Goal: Information Seeking & Learning: Learn about a topic

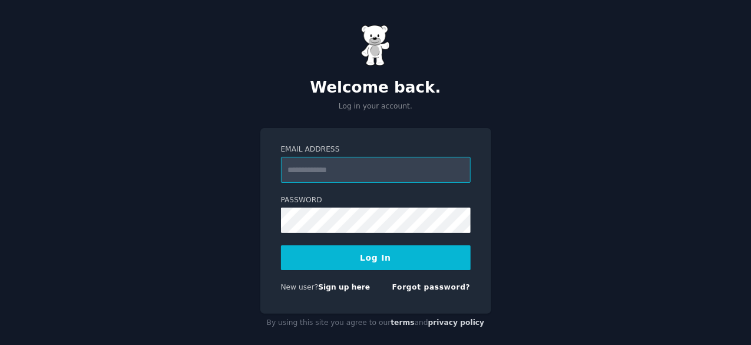
click at [291, 173] on input "Email Address" at bounding box center [376, 170] width 190 height 26
type input "**********"
click at [356, 259] on button "Log In" at bounding box center [376, 257] width 190 height 25
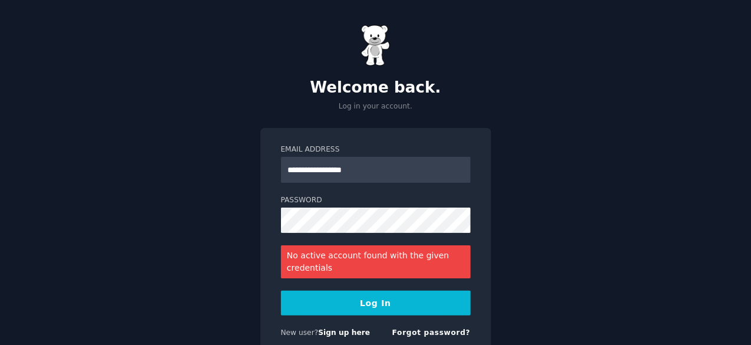
click at [312, 303] on button "Log In" at bounding box center [376, 303] width 190 height 25
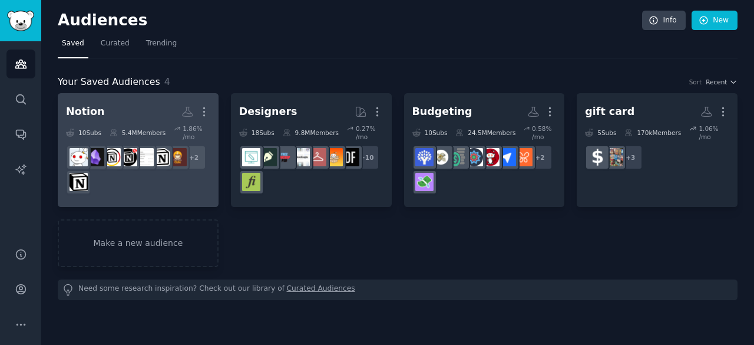
click at [118, 190] on link "Notion More 10 Sub s 5.4M Members 1.86 % /mo + 2" at bounding box center [138, 150] width 161 height 114
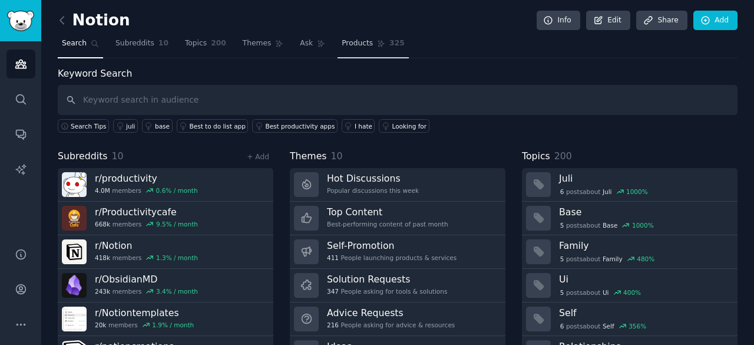
click at [338, 51] on link "Products 325" at bounding box center [373, 46] width 71 height 24
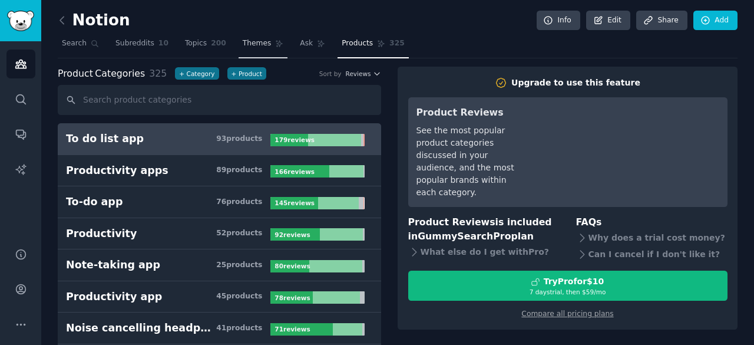
click at [245, 48] on link "Themes" at bounding box center [264, 46] width 50 height 24
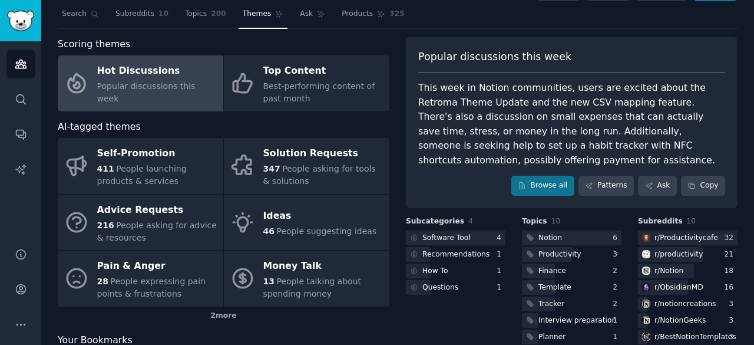
scroll to position [25, 0]
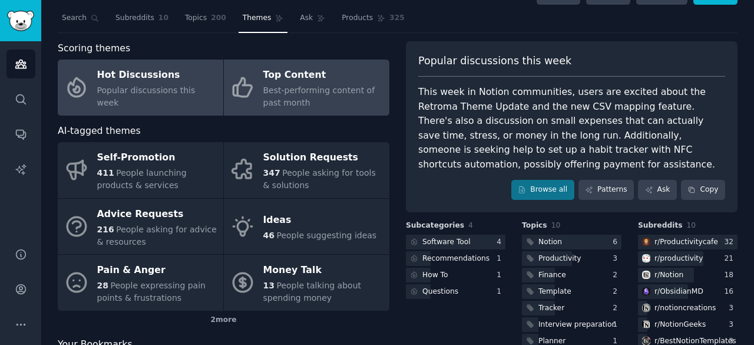
click at [295, 97] on div "Best-performing content of past month" at bounding box center [323, 96] width 120 height 25
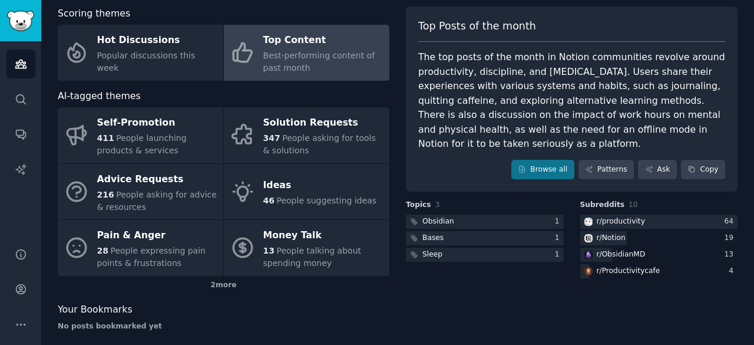
scroll to position [57, 0]
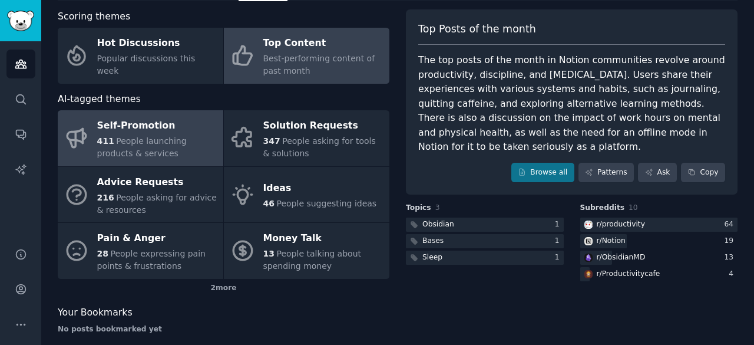
click at [114, 136] on span "People launching products & services" at bounding box center [142, 147] width 90 height 22
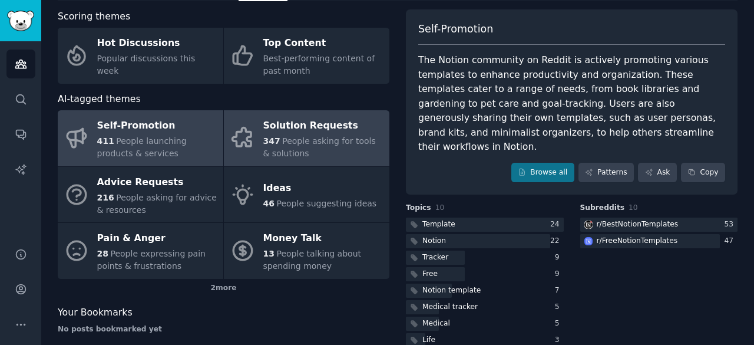
click at [305, 152] on div "347 People asking for tools & solutions" at bounding box center [323, 147] width 120 height 25
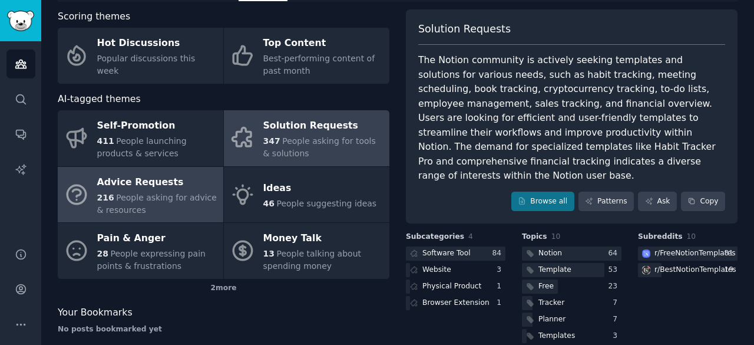
click at [101, 202] on span "216" at bounding box center [105, 197] width 17 height 9
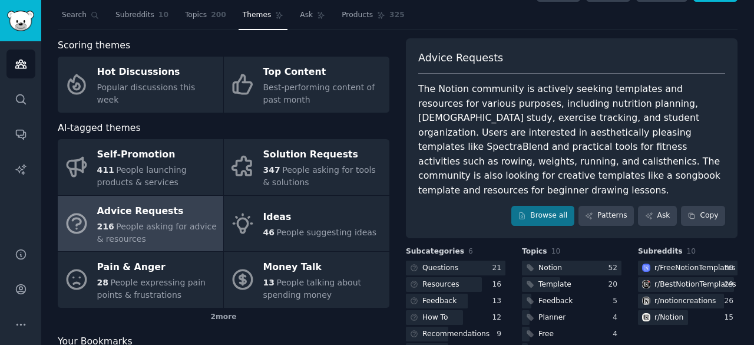
scroll to position [27, 0]
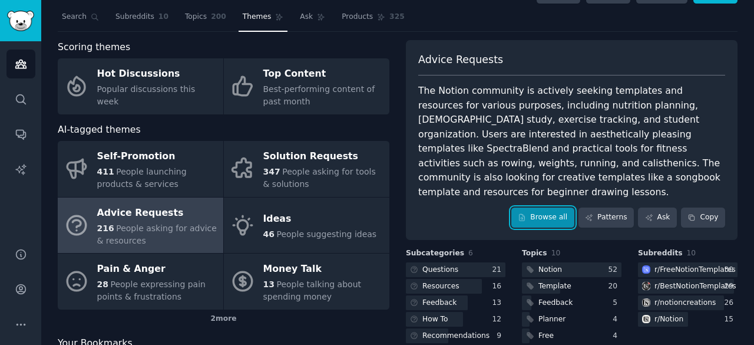
click at [525, 214] on icon at bounding box center [522, 217] width 5 height 6
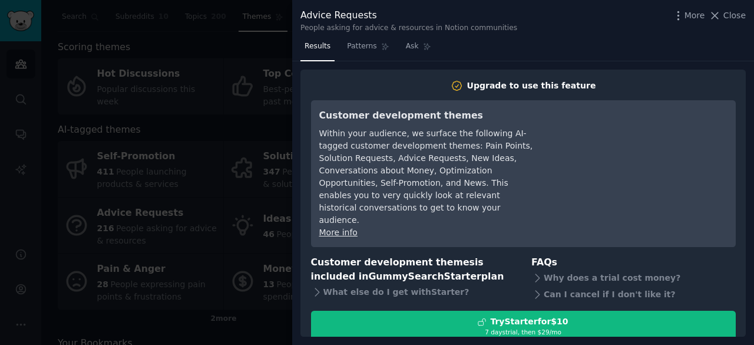
click at [530, 198] on div "Advice Requests People asking for advice & resources in Notion communities More…" at bounding box center [523, 172] width 462 height 345
click at [536, 226] on div "Customer development themes Within your audience, we surface the following AI-t…" at bounding box center [523, 173] width 425 height 147
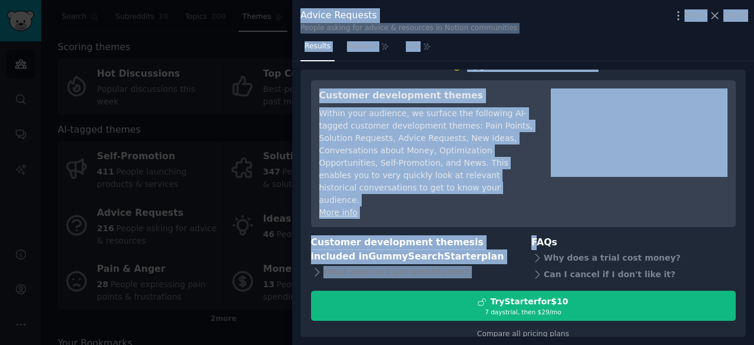
drag, startPoint x: 536, startPoint y: 226, endPoint x: 529, endPoint y: 347, distance: 120.4
click at [529, 344] on html "Audiences Search Conversations AI Reports Help Account More Notion Info Edit Sh…" at bounding box center [377, 172] width 754 height 345
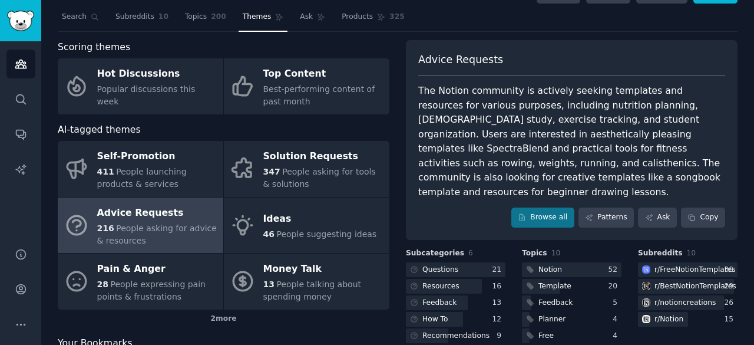
click at [491, 136] on div "The Notion community is actively seeking templates and resources for various pu…" at bounding box center [571, 142] width 307 height 116
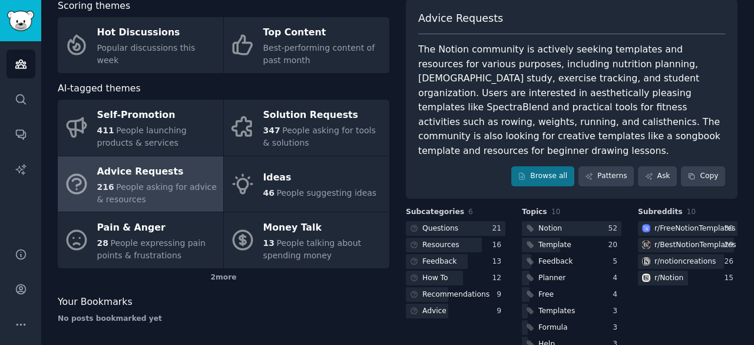
scroll to position [74, 0]
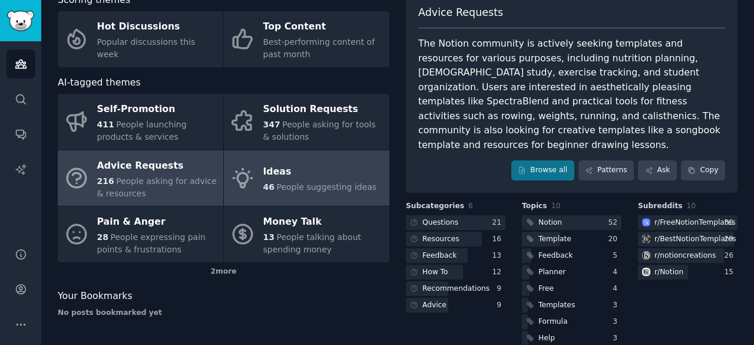
click at [249, 155] on link "Ideas 46 People suggesting ideas" at bounding box center [307, 178] width 166 height 56
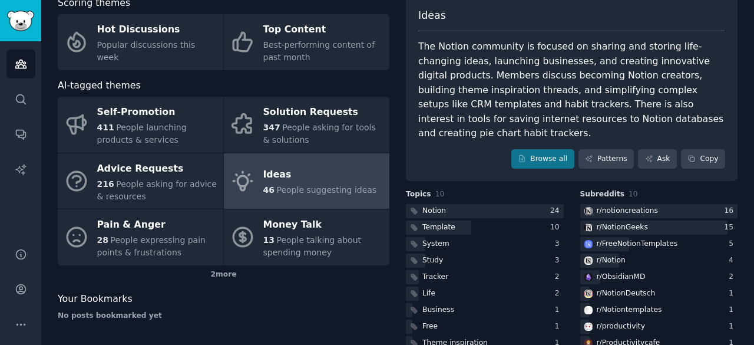
scroll to position [74, 0]
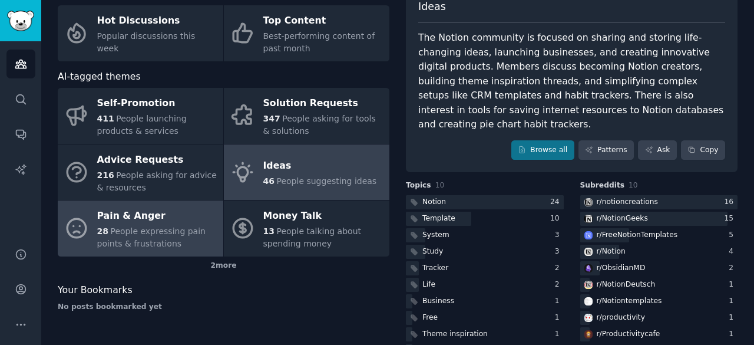
click at [169, 248] on div "28 People expressing pain points & frustrations" at bounding box center [157, 237] width 120 height 25
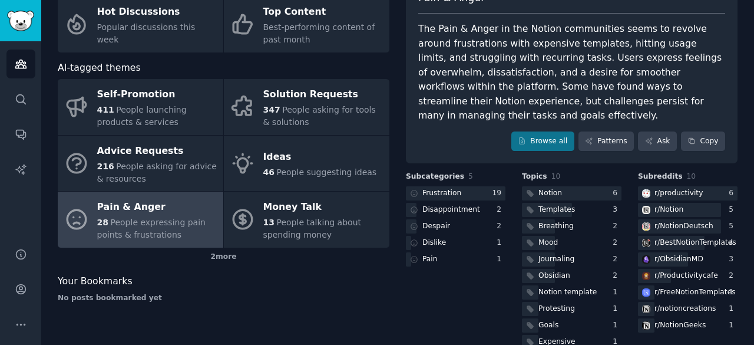
scroll to position [89, 0]
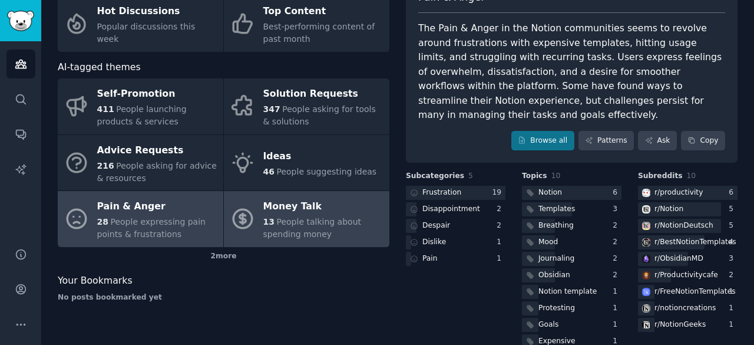
click at [350, 230] on div "13 People talking about spending money" at bounding box center [323, 228] width 120 height 25
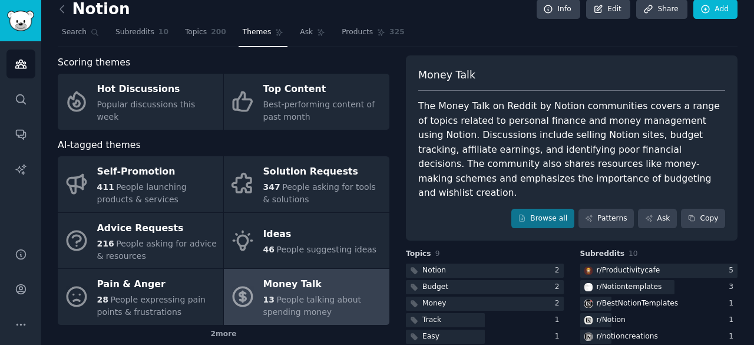
scroll to position [1, 0]
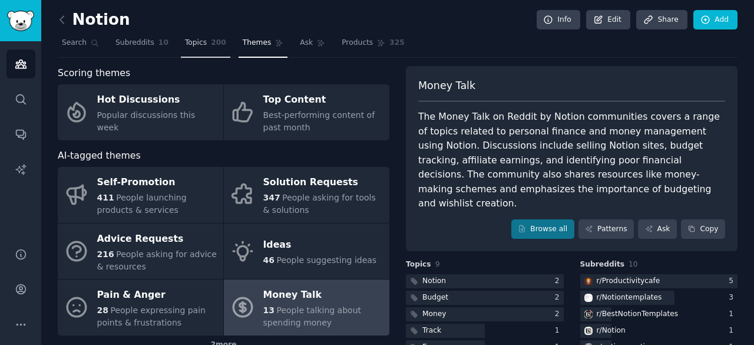
click at [185, 44] on span "Topics" at bounding box center [196, 43] width 22 height 11
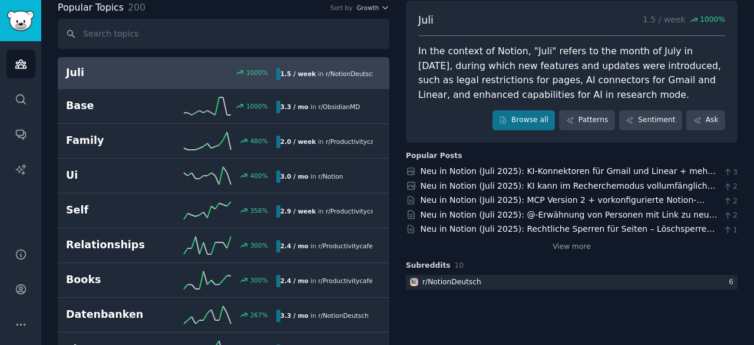
scroll to position [69, 0]
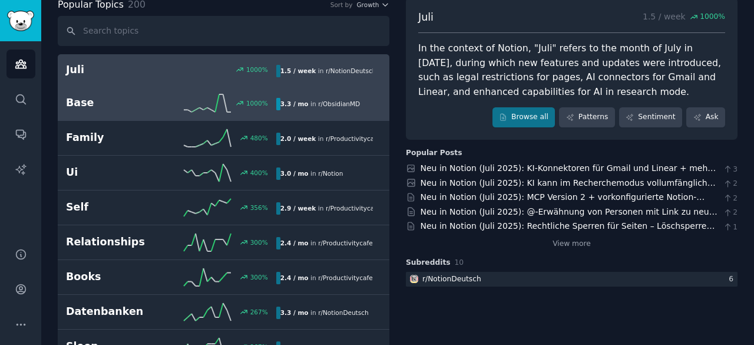
click at [148, 96] on h2 "Base" at bounding box center [118, 102] width 105 height 15
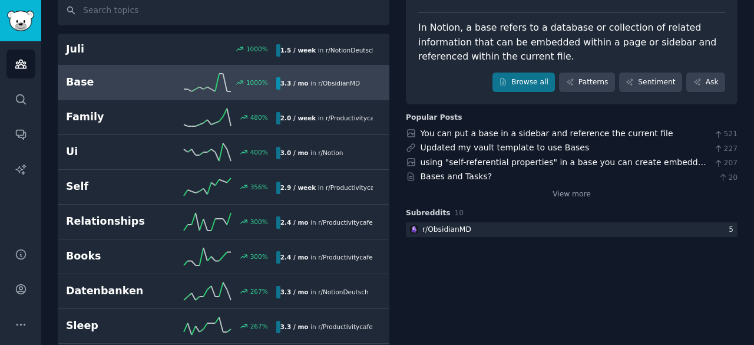
scroll to position [93, 0]
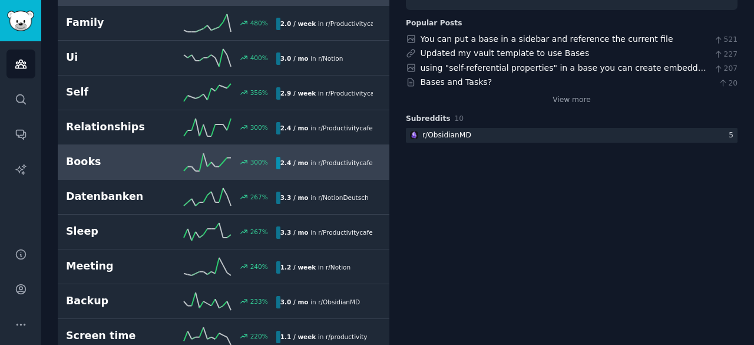
click at [162, 159] on h2 "Books" at bounding box center [118, 161] width 105 height 15
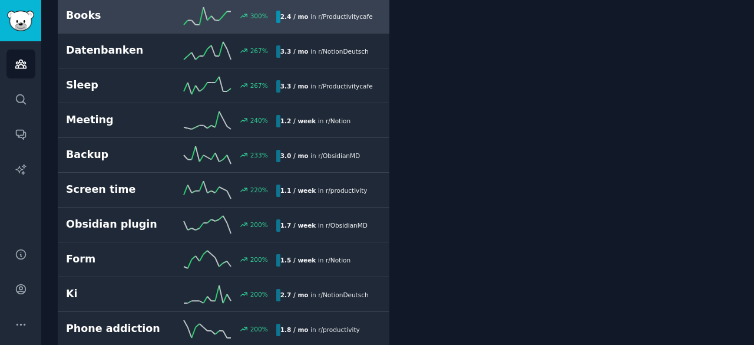
scroll to position [328, 0]
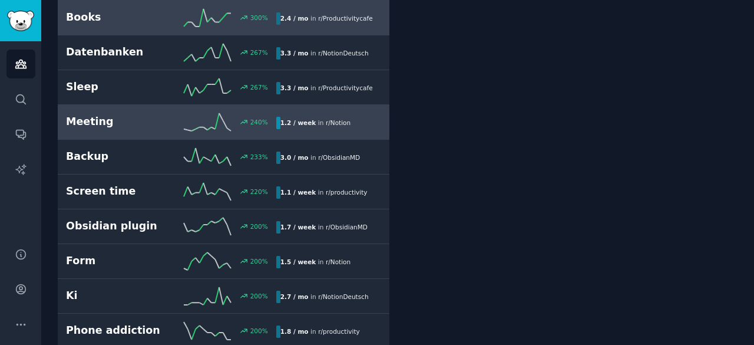
click at [147, 121] on h2 "Meeting" at bounding box center [118, 121] width 105 height 15
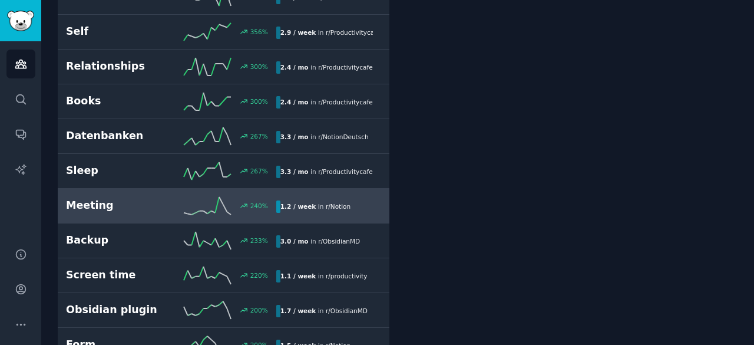
scroll to position [245, 0]
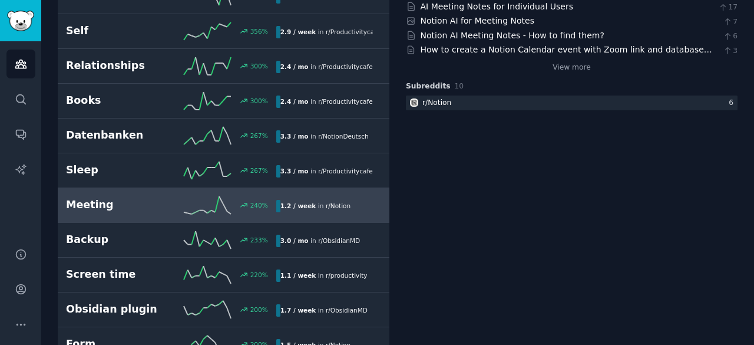
click at [384, 121] on link "Datenbanken 267 % 3.3 / mo in r/ NotionDeutsch" at bounding box center [224, 135] width 332 height 35
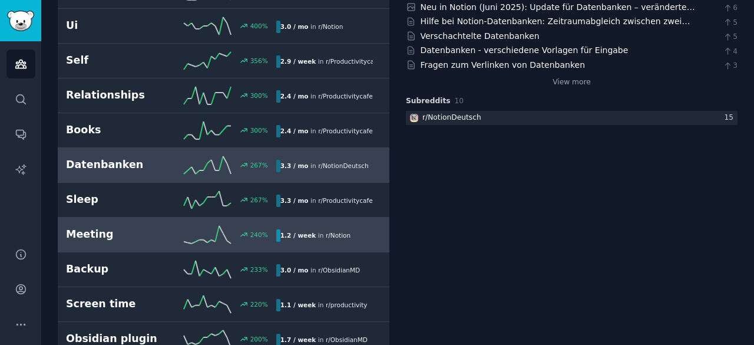
click at [156, 233] on h2 "Meeting" at bounding box center [118, 234] width 105 height 15
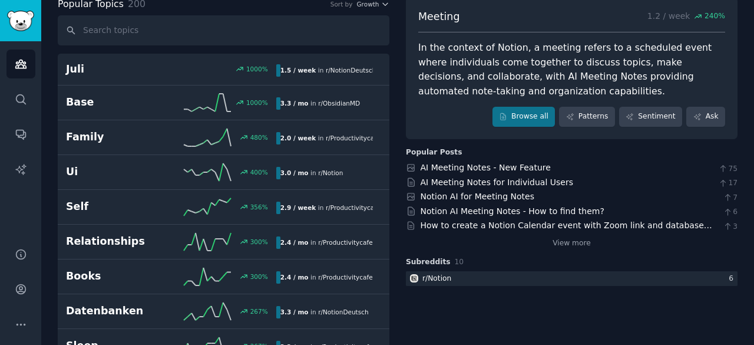
scroll to position [70, 0]
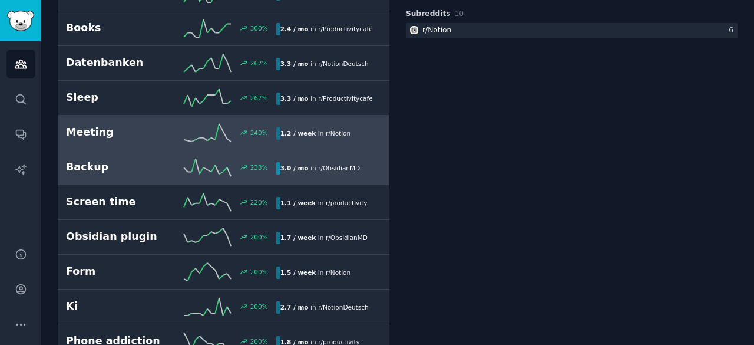
click at [146, 164] on h2 "Backup" at bounding box center [118, 167] width 105 height 15
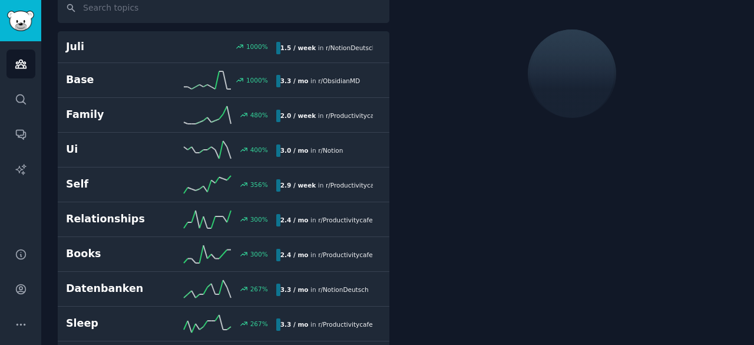
scroll to position [65, 0]
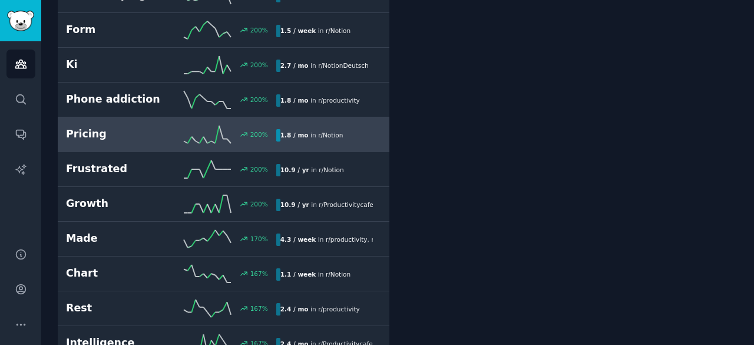
click at [152, 133] on h2 "Pricing" at bounding box center [118, 134] width 105 height 15
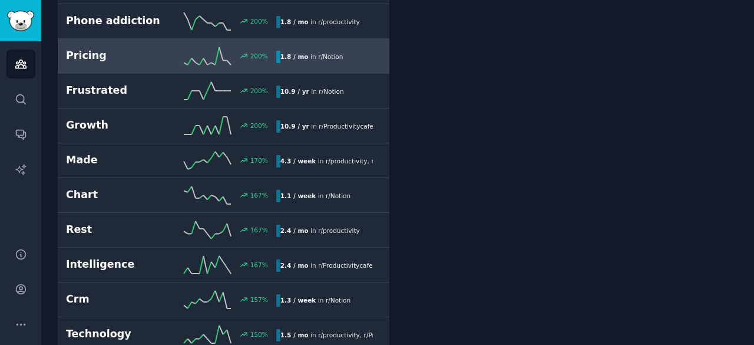
scroll to position [652, 0]
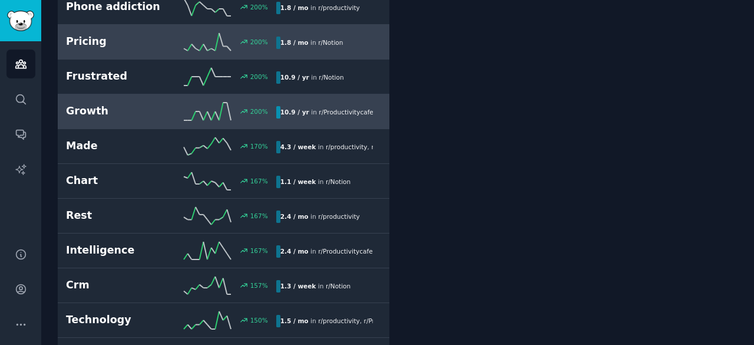
click at [166, 110] on h2 "Growth" at bounding box center [118, 111] width 105 height 15
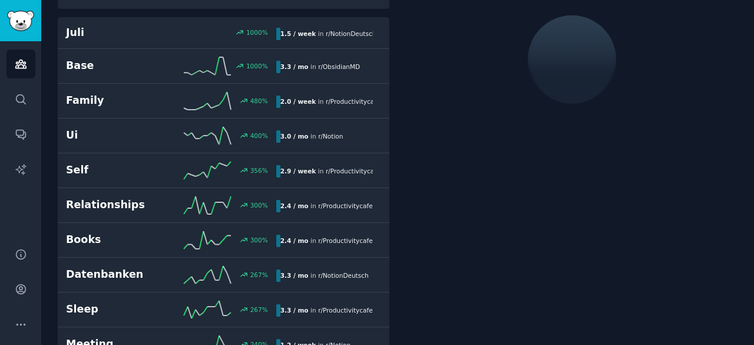
scroll to position [65, 0]
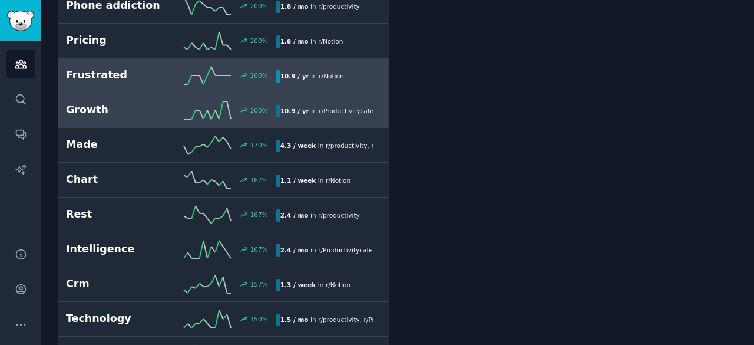
click at [168, 81] on link "Frustrated 200 % 10.9 / yr in r/ Notion" at bounding box center [224, 75] width 332 height 35
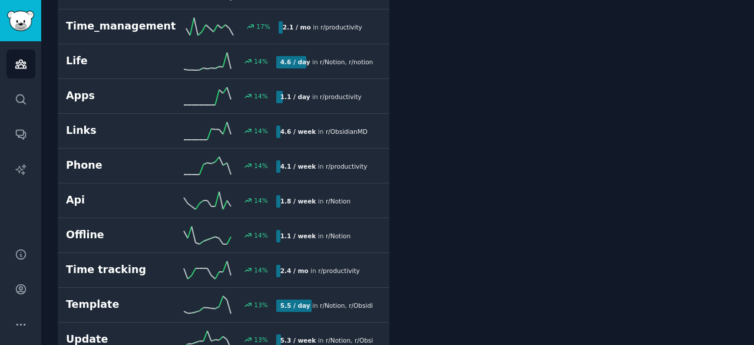
scroll to position [3105, 0]
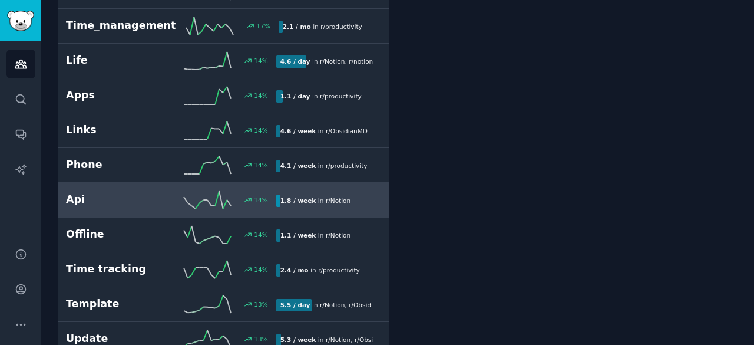
click at [194, 183] on link "Api 14 % 1.8 / week in r/ Notion" at bounding box center [224, 200] width 332 height 35
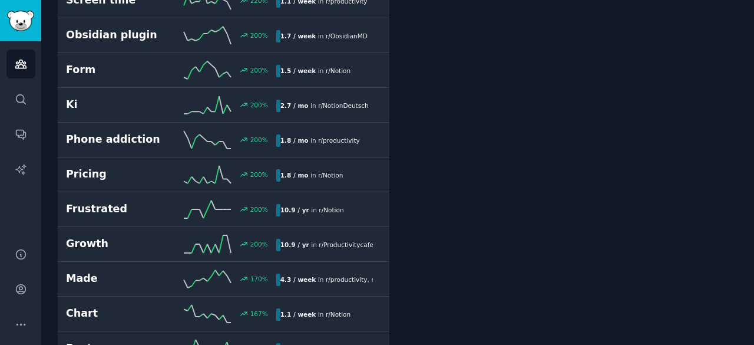
scroll to position [65, 0]
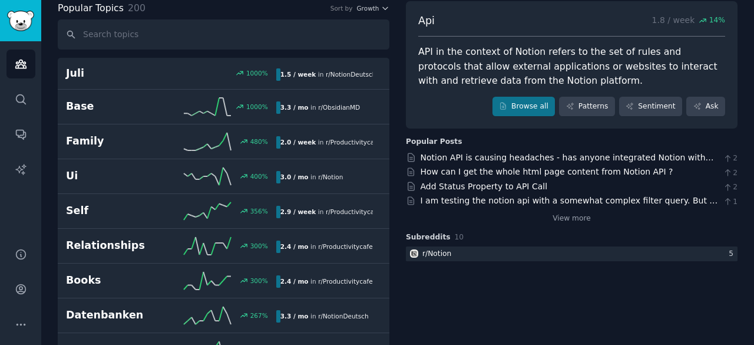
click at [669, 219] on div "View more" at bounding box center [572, 216] width 332 height 15
click at [673, 156] on link "Notion API is causing headaches - has anyone integrated Notion with their own a…" at bounding box center [567, 164] width 293 height 22
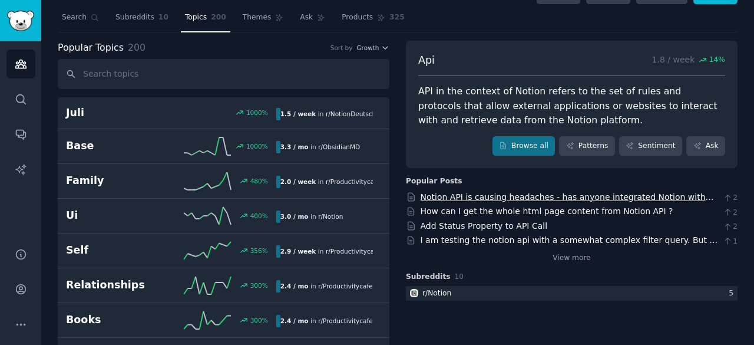
scroll to position [0, 0]
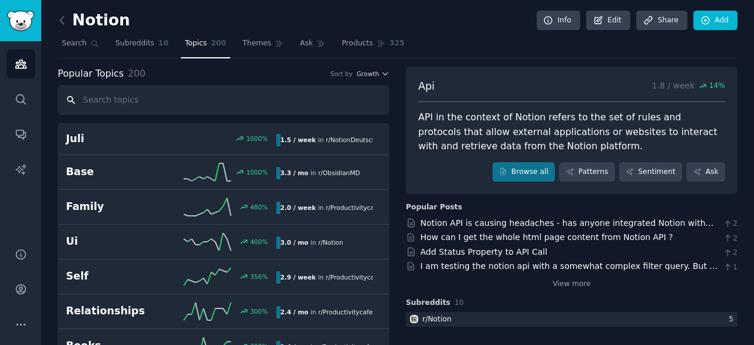
click at [237, 101] on input "text" at bounding box center [224, 100] width 332 height 30
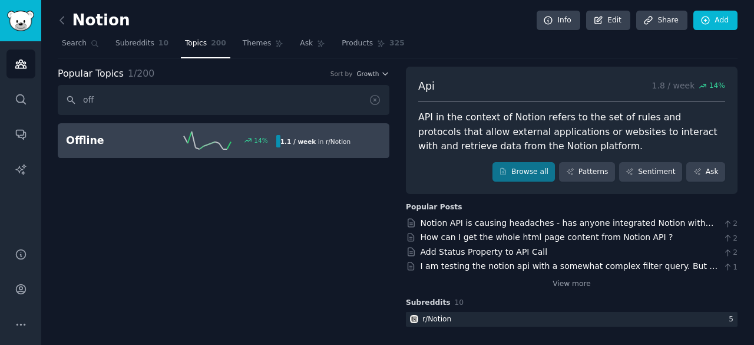
click at [348, 123] on link "Offline 14 % 1.1 / week in r/ Notion" at bounding box center [224, 140] width 332 height 35
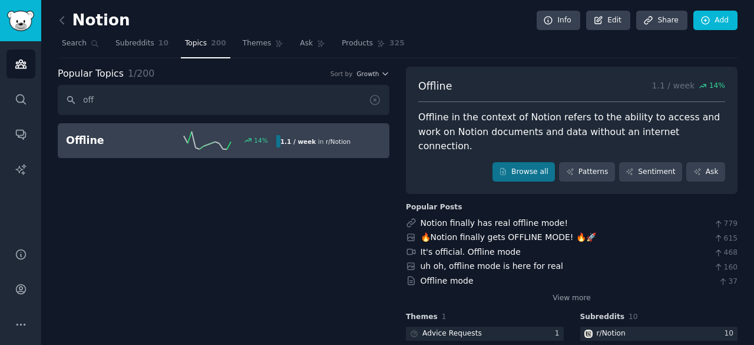
click at [259, 69] on div "Popular Topics 1 / 200 Sort by Growth" at bounding box center [224, 74] width 332 height 15
click at [276, 103] on input "off" at bounding box center [224, 100] width 332 height 30
type input "o"
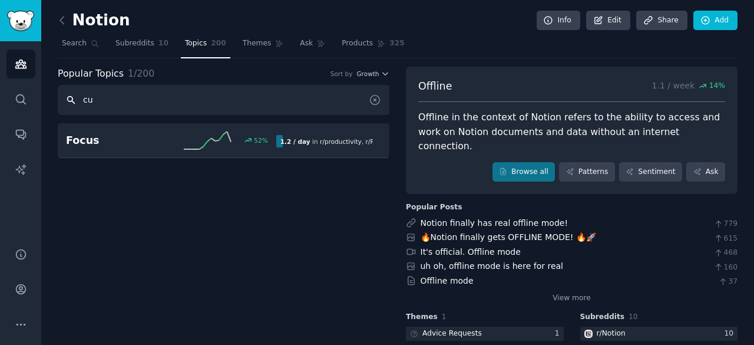
type input "c"
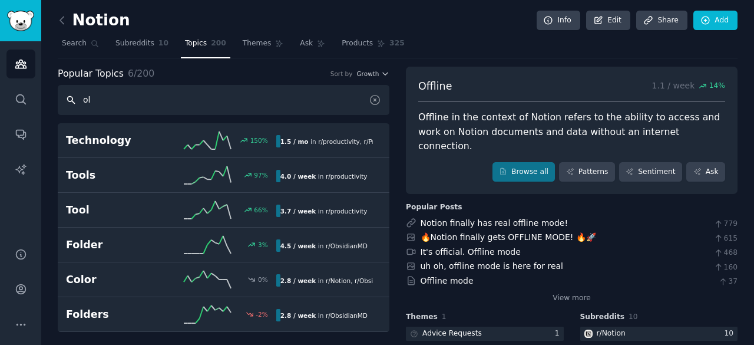
type input "o"
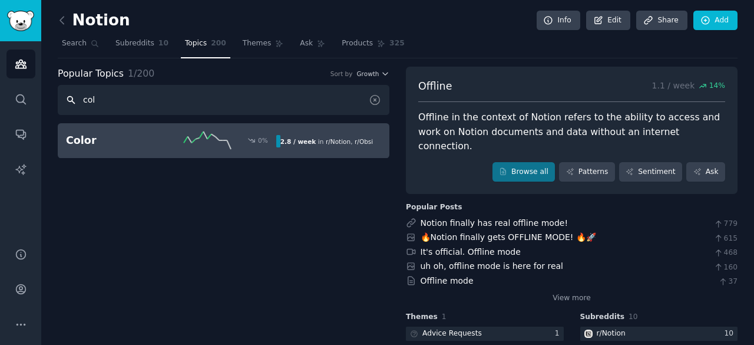
type input "col"
click at [140, 141] on h2 "Color" at bounding box center [118, 140] width 105 height 15
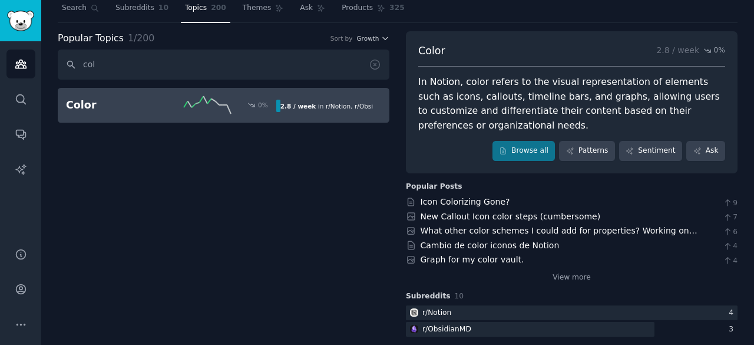
scroll to position [41, 0]
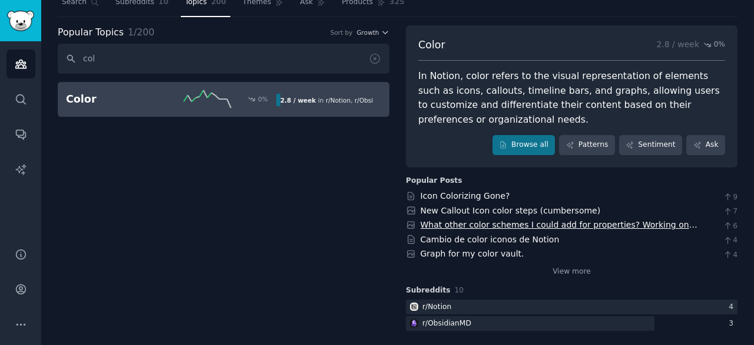
click at [690, 225] on link "What other color schemes I could add for properties? Working on releasing a the…" at bounding box center [559, 231] width 277 height 22
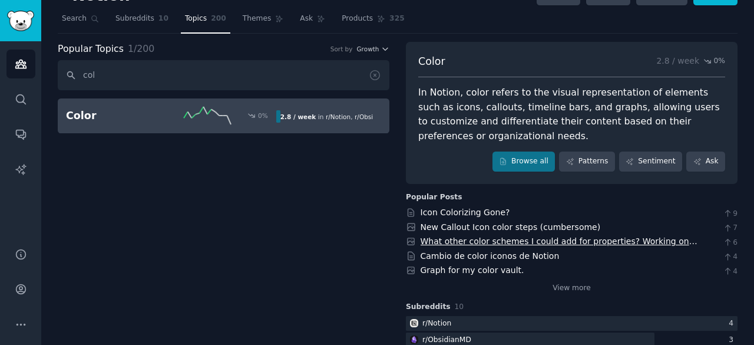
scroll to position [0, 0]
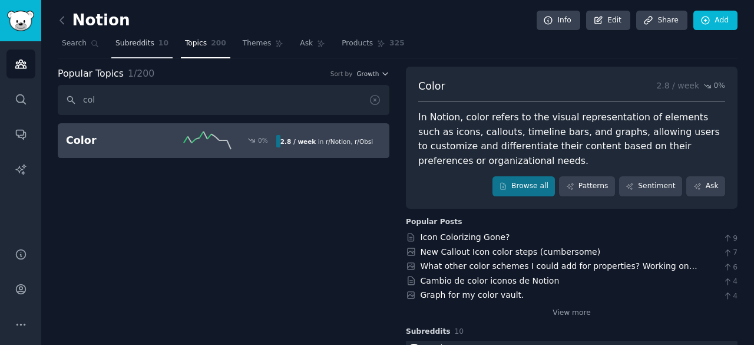
click at [127, 54] on link "Subreddits 10" at bounding box center [141, 46] width 61 height 24
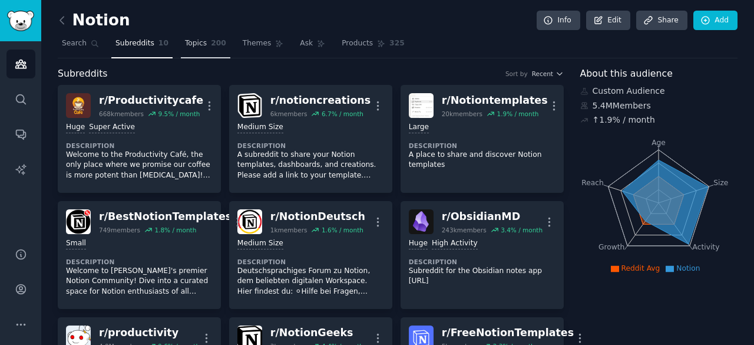
click at [200, 46] on link "Topics 200" at bounding box center [206, 46] width 50 height 24
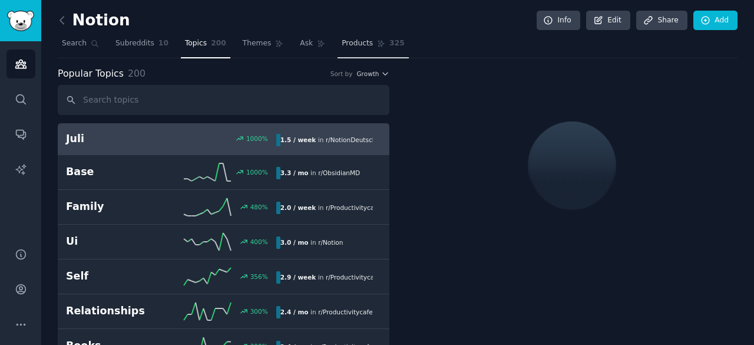
click at [377, 46] on icon at bounding box center [381, 43] width 8 height 8
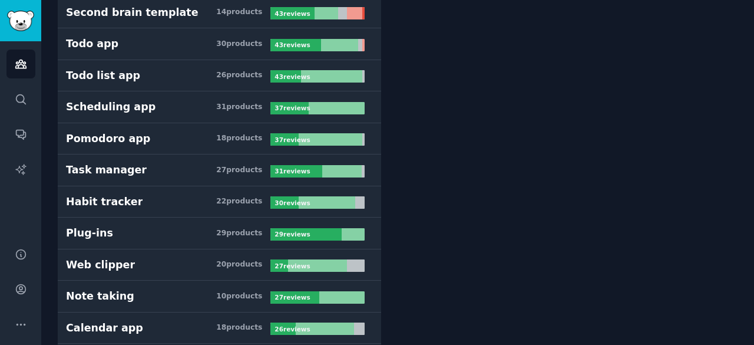
scroll to position [413, 0]
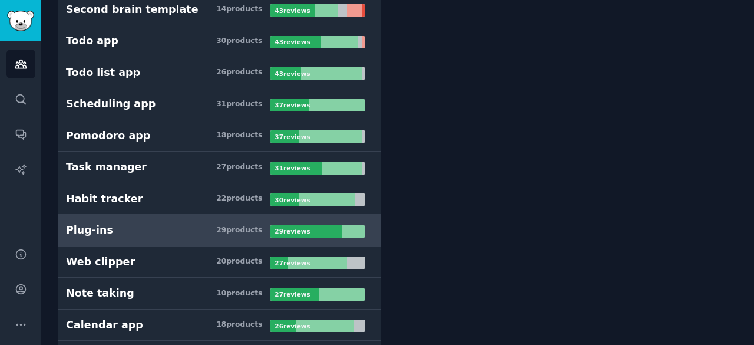
click at [68, 223] on div "Plug-ins" at bounding box center [89, 230] width 47 height 15
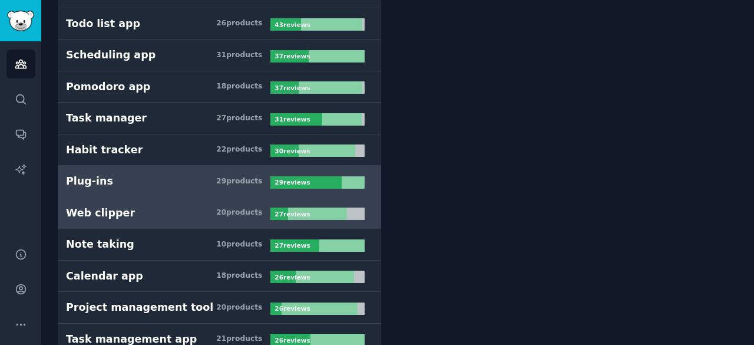
click at [72, 213] on div "Web clipper" at bounding box center [100, 213] width 69 height 15
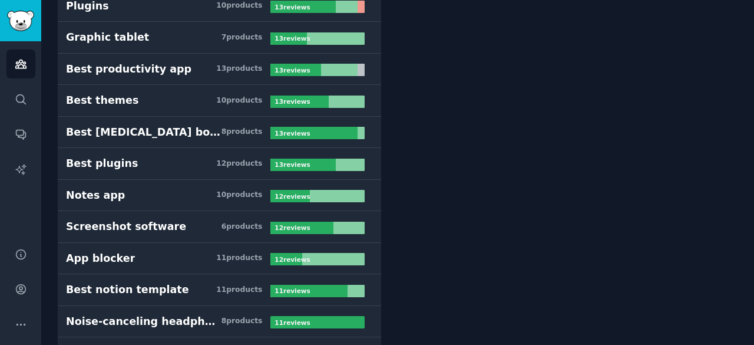
scroll to position [1743, 0]
